Goal: Information Seeking & Learning: Learn about a topic

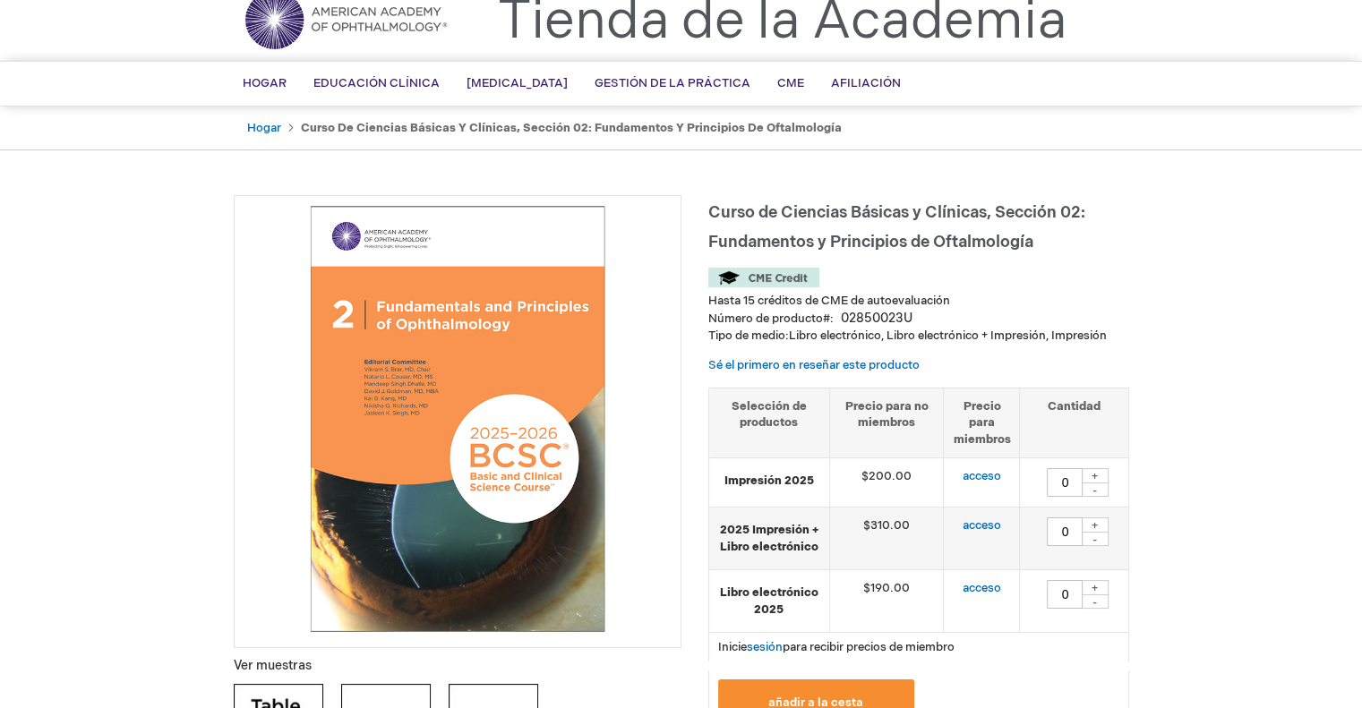
scroll to position [90, 0]
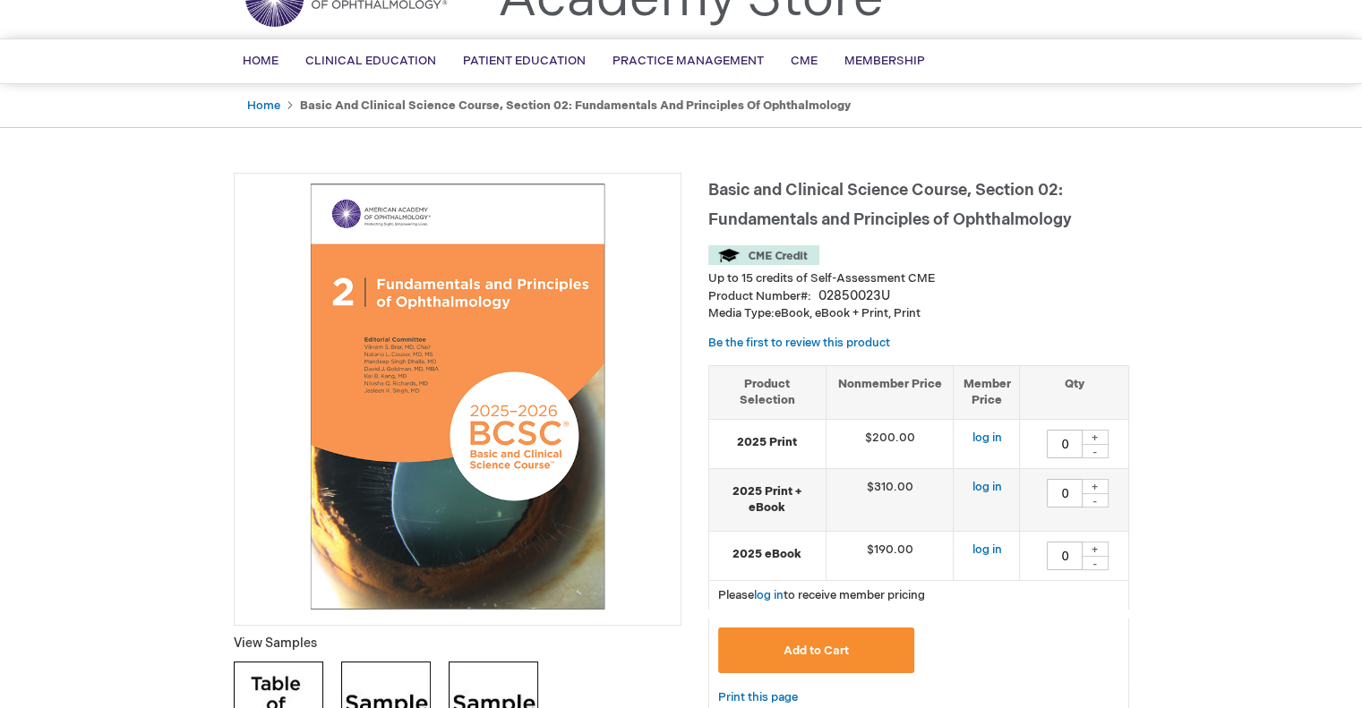
scroll to position [90, 0]
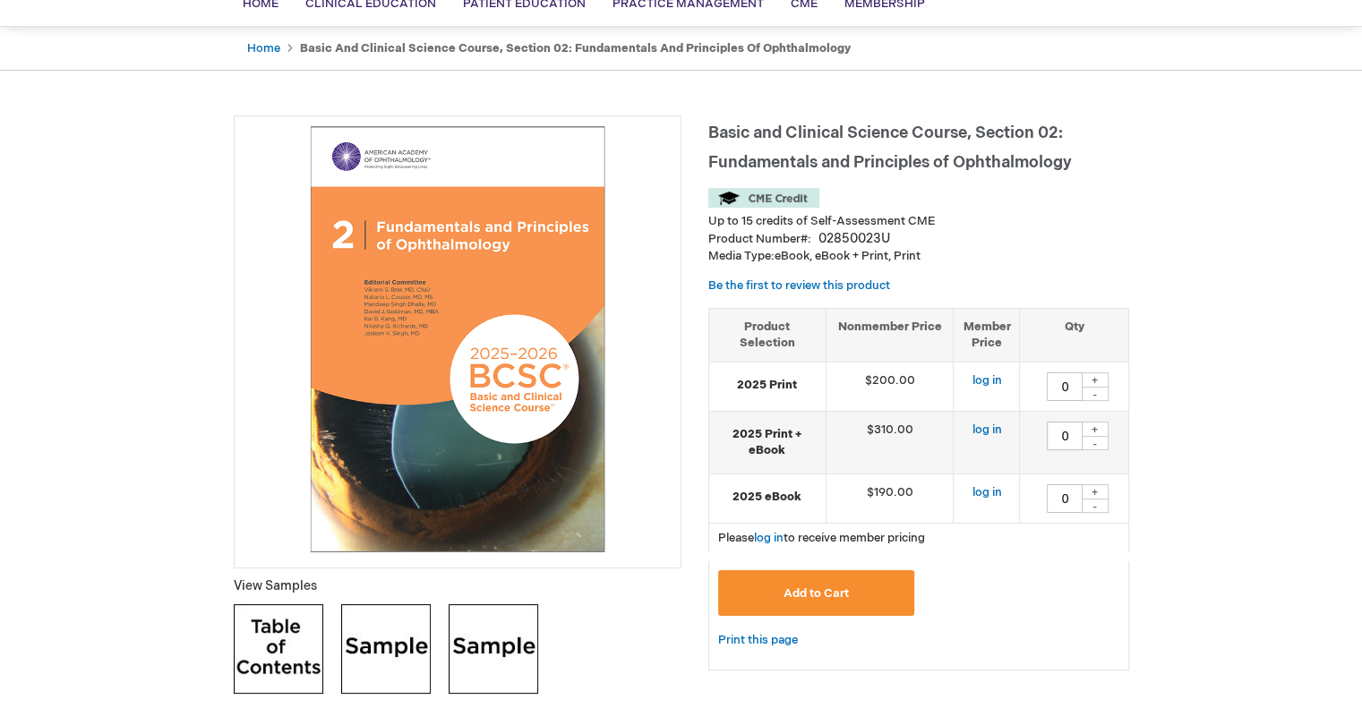
scroll to position [179, 0]
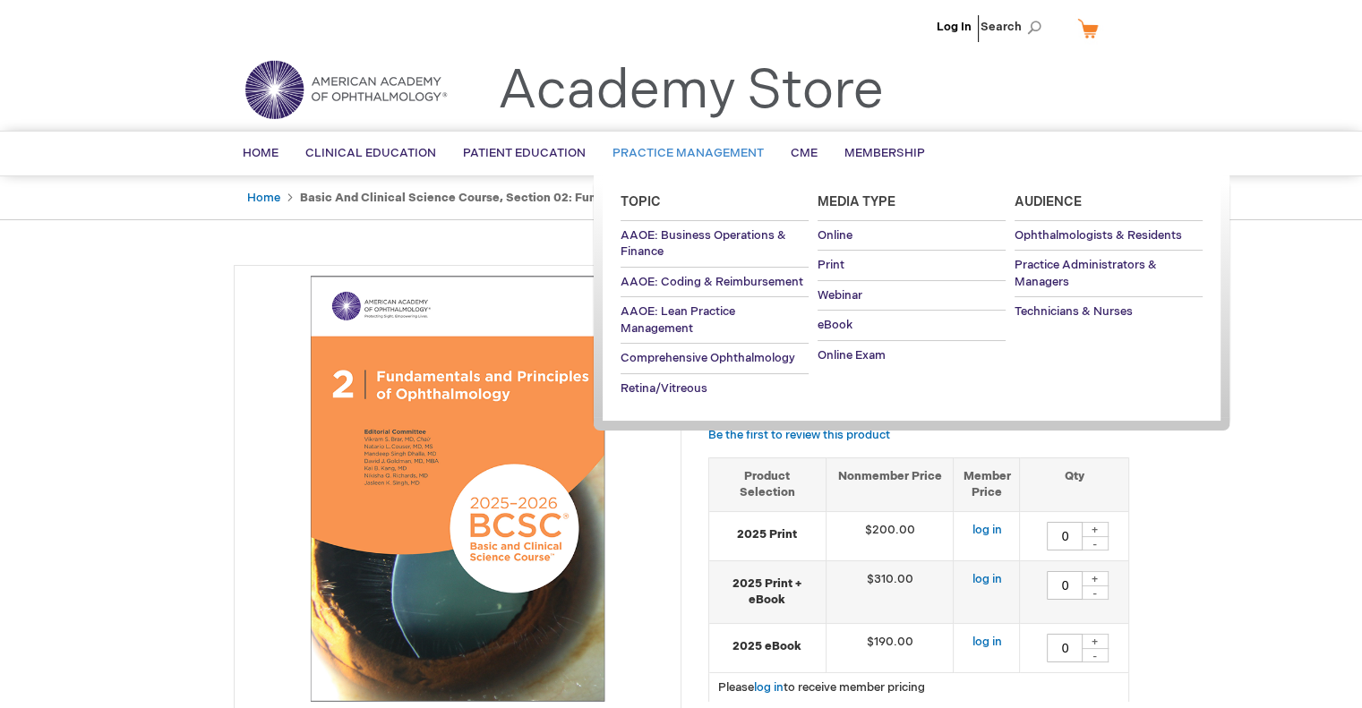
scroll to position [0, 0]
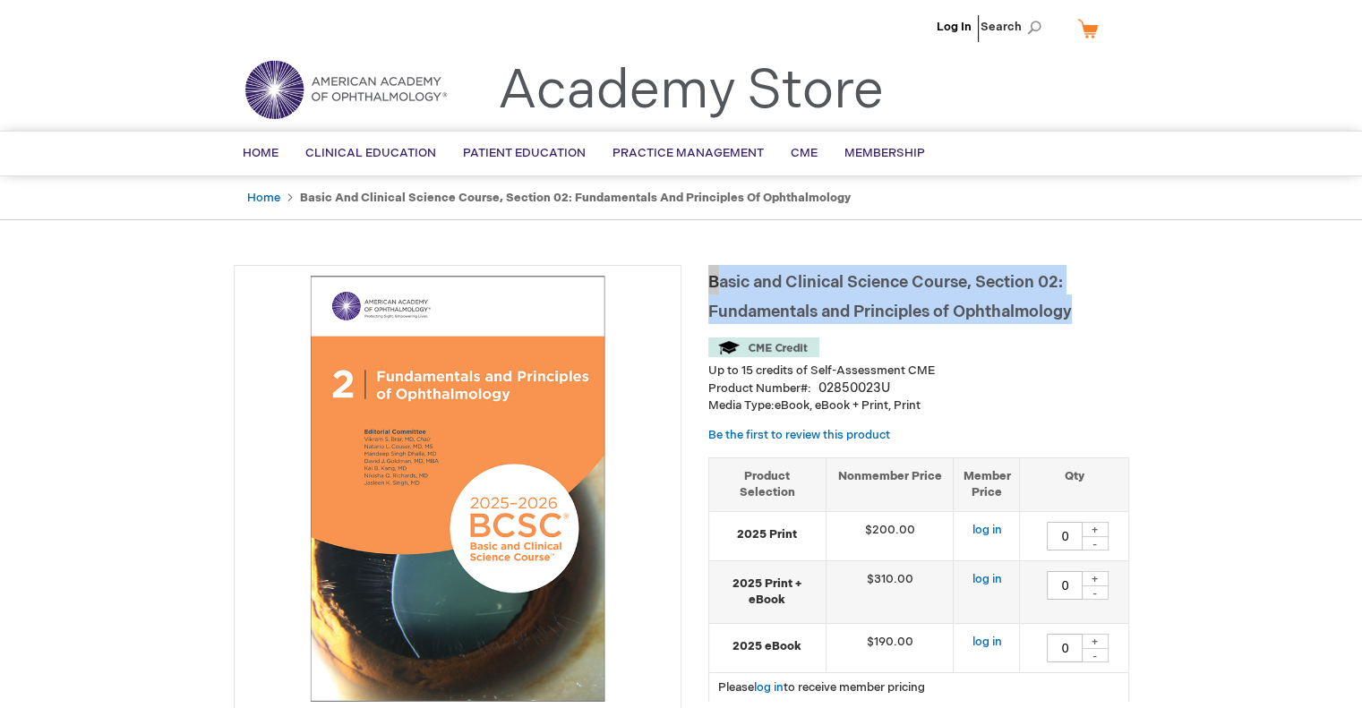
drag, startPoint x: 709, startPoint y: 280, endPoint x: 1072, endPoint y: 316, distance: 364.4
click at [1072, 316] on span "Basic and Clinical Science Course, Section 02: Fundamentals and Principles of O…" at bounding box center [890, 297] width 364 height 48
copy span "Basic and Clinical Science Course, Section 02: Fundamentals and Principles of O…"
